Goal: Information Seeking & Learning: Learn about a topic

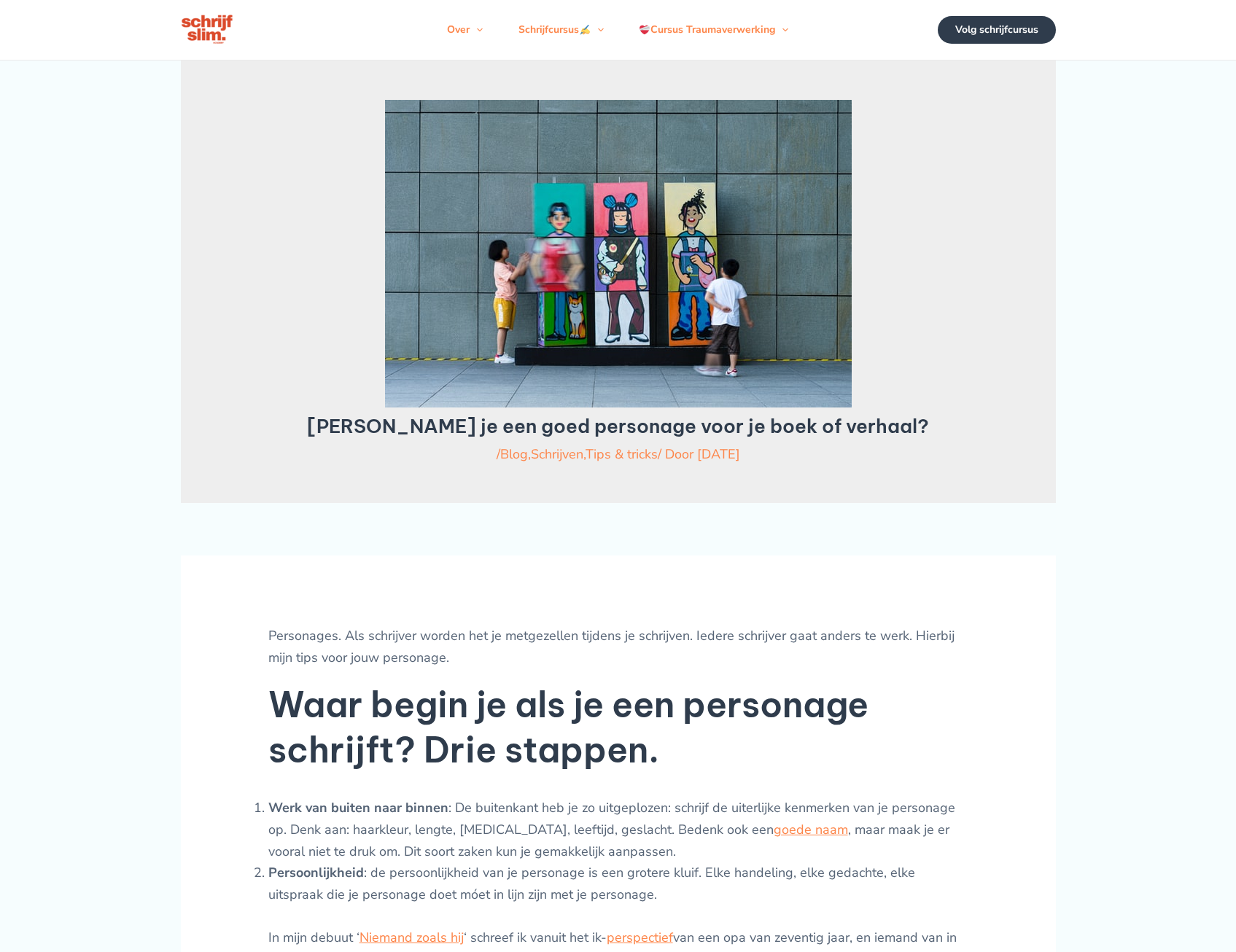
scroll to position [219, 0]
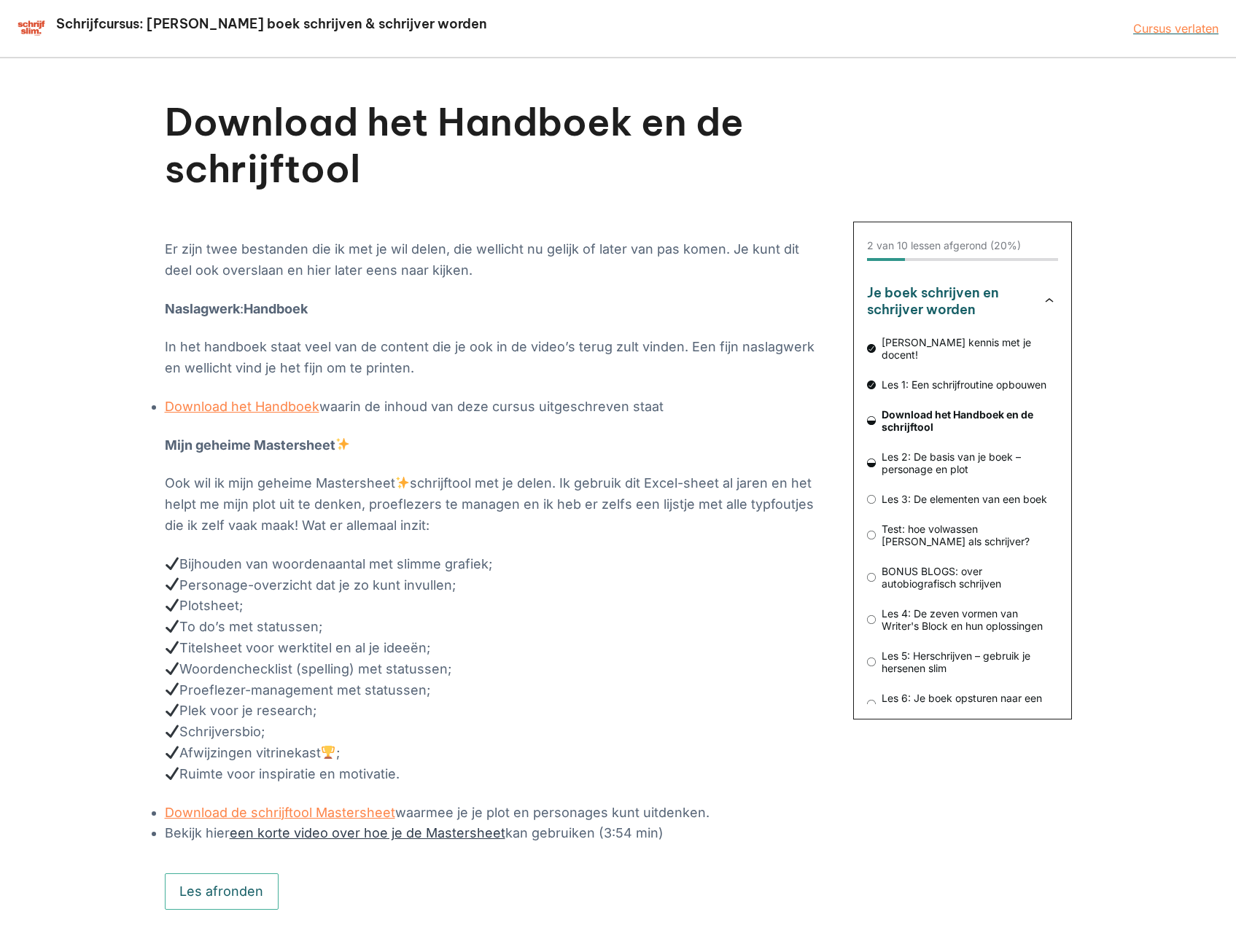
click at [353, 831] on link "een korte video over hoe je de Mastersheet" at bounding box center [367, 833] width 275 height 15
click at [284, 402] on link "Download het Handboek" at bounding box center [242, 407] width 155 height 15
click at [239, 884] on button "Les afronden" at bounding box center [222, 891] width 115 height 37
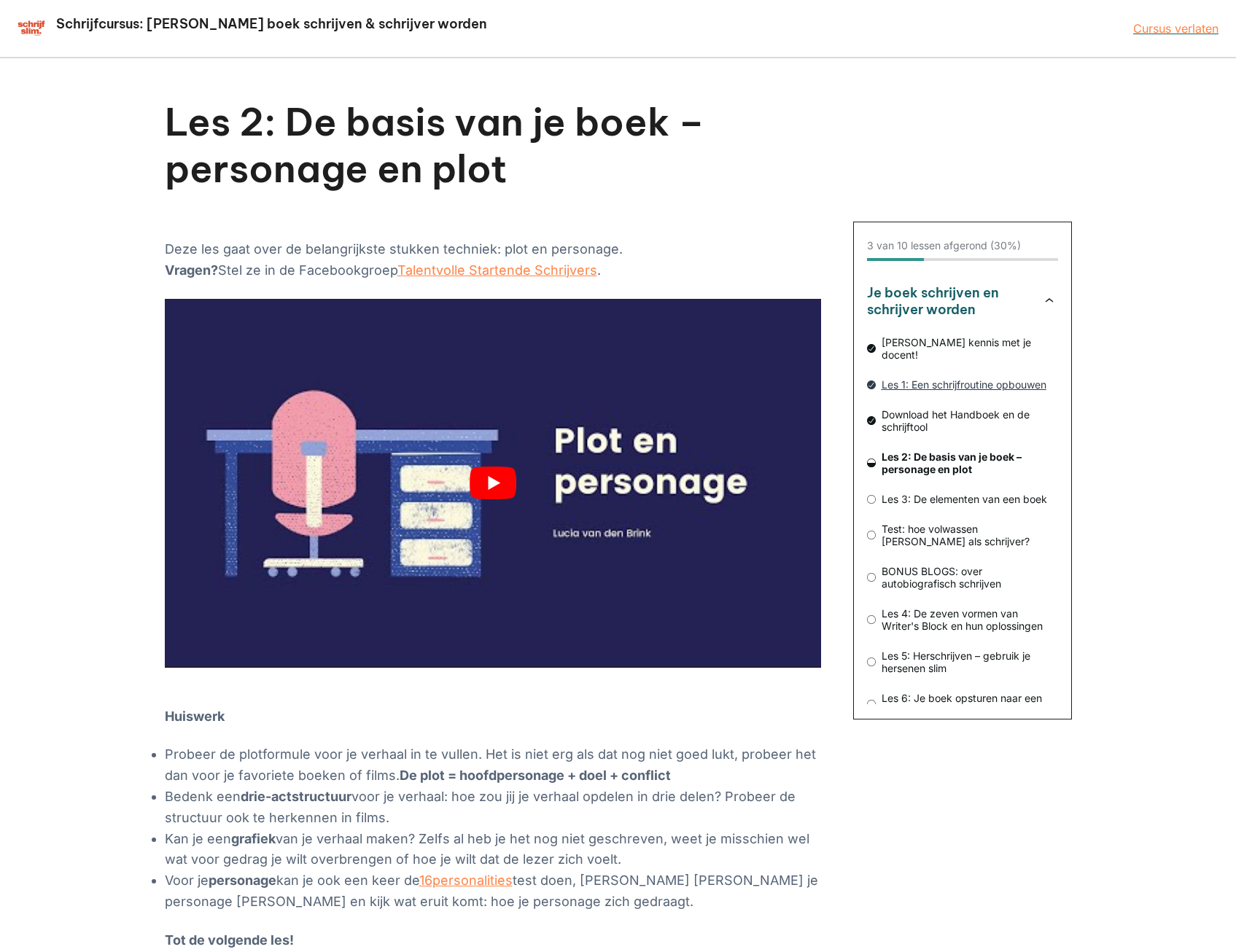
click at [978, 378] on span "Les 1: Een schrijfroutine opbouwen" at bounding box center [967, 384] width 182 height 13
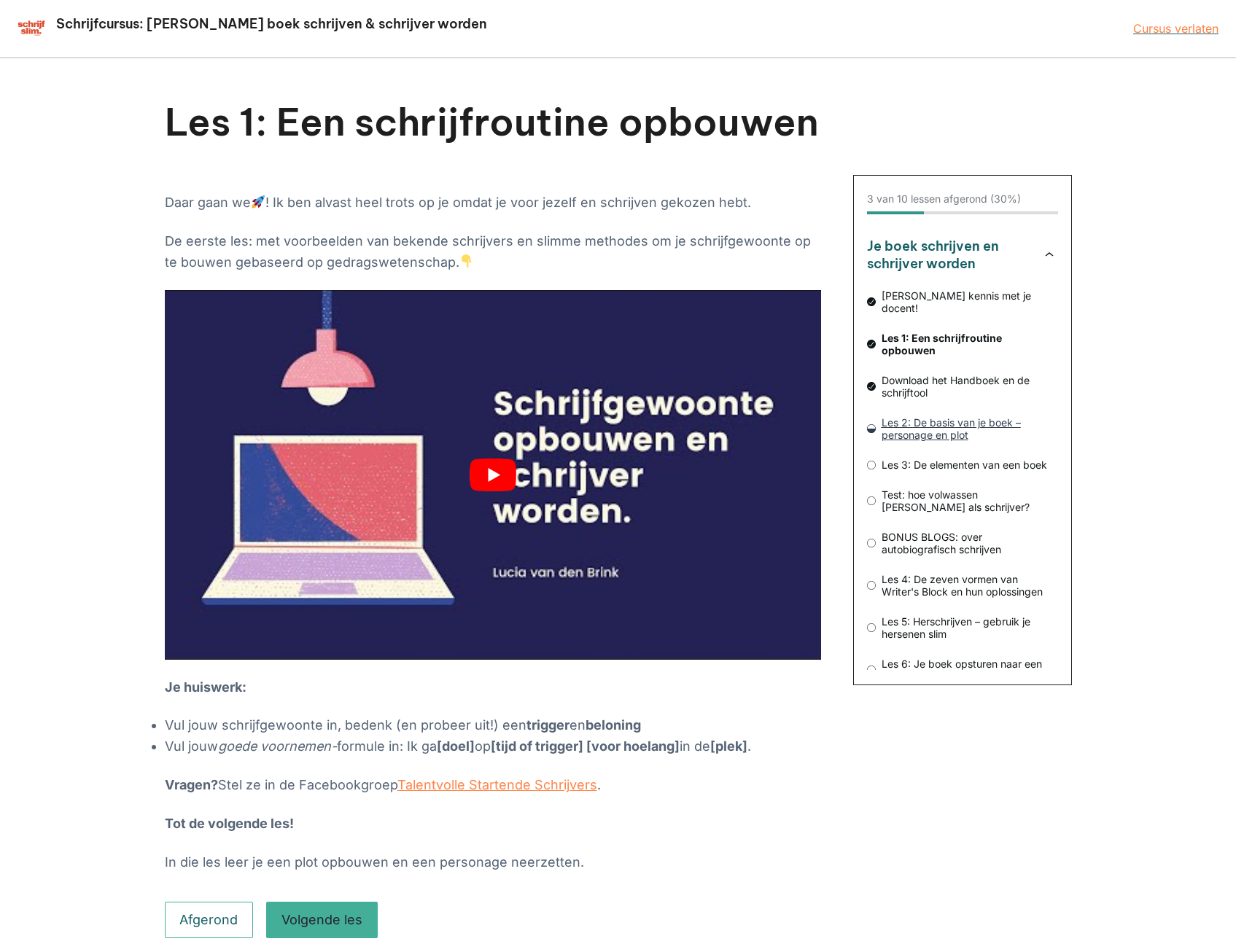
click at [915, 416] on span "Les 2: De basis van je boek – personage en plot" at bounding box center [967, 428] width 182 height 25
